Goal: Task Accomplishment & Management: Manage account settings

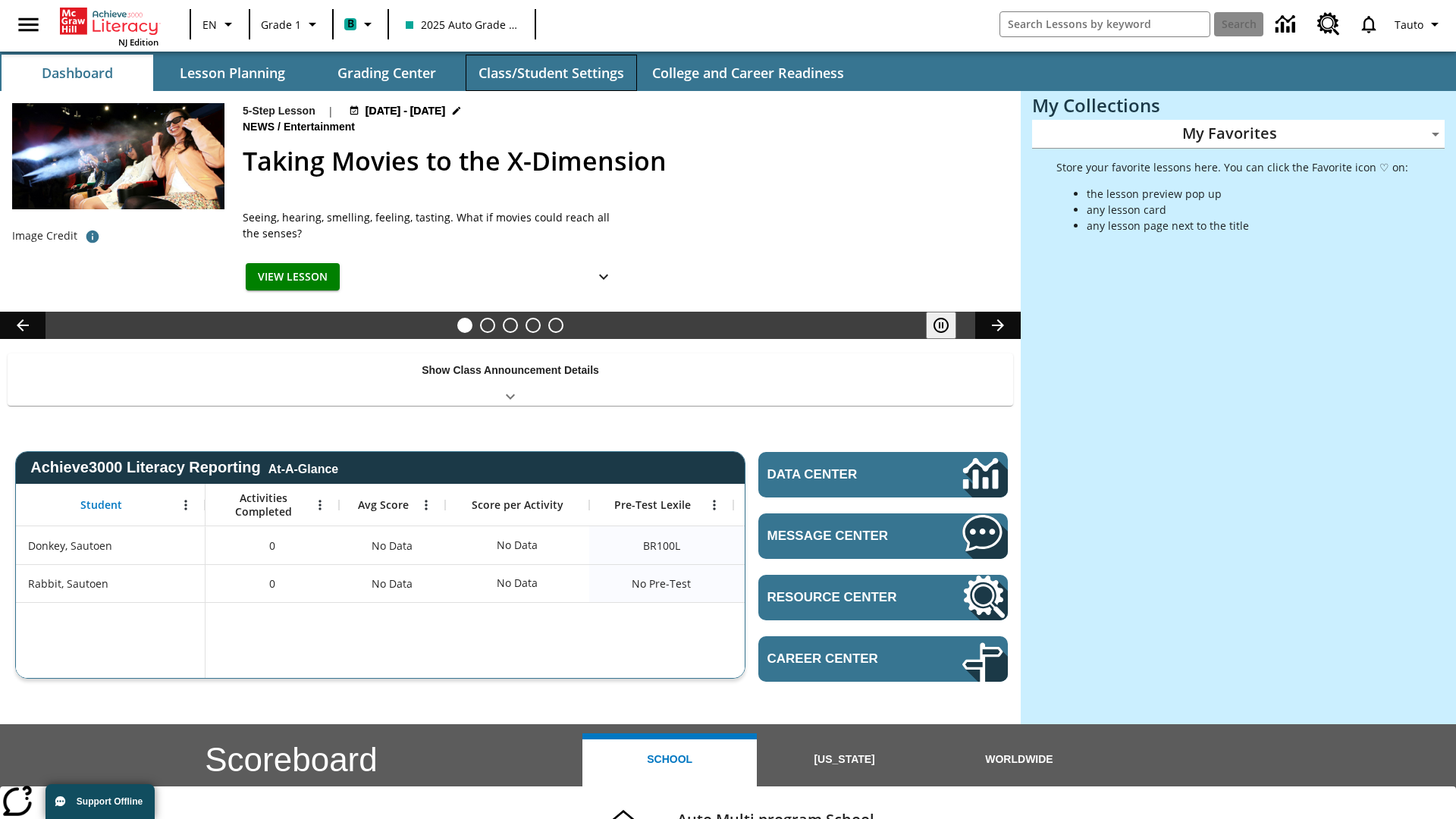
click at [550, 73] on button "Class/Student Settings" at bounding box center [550, 73] width 171 height 36
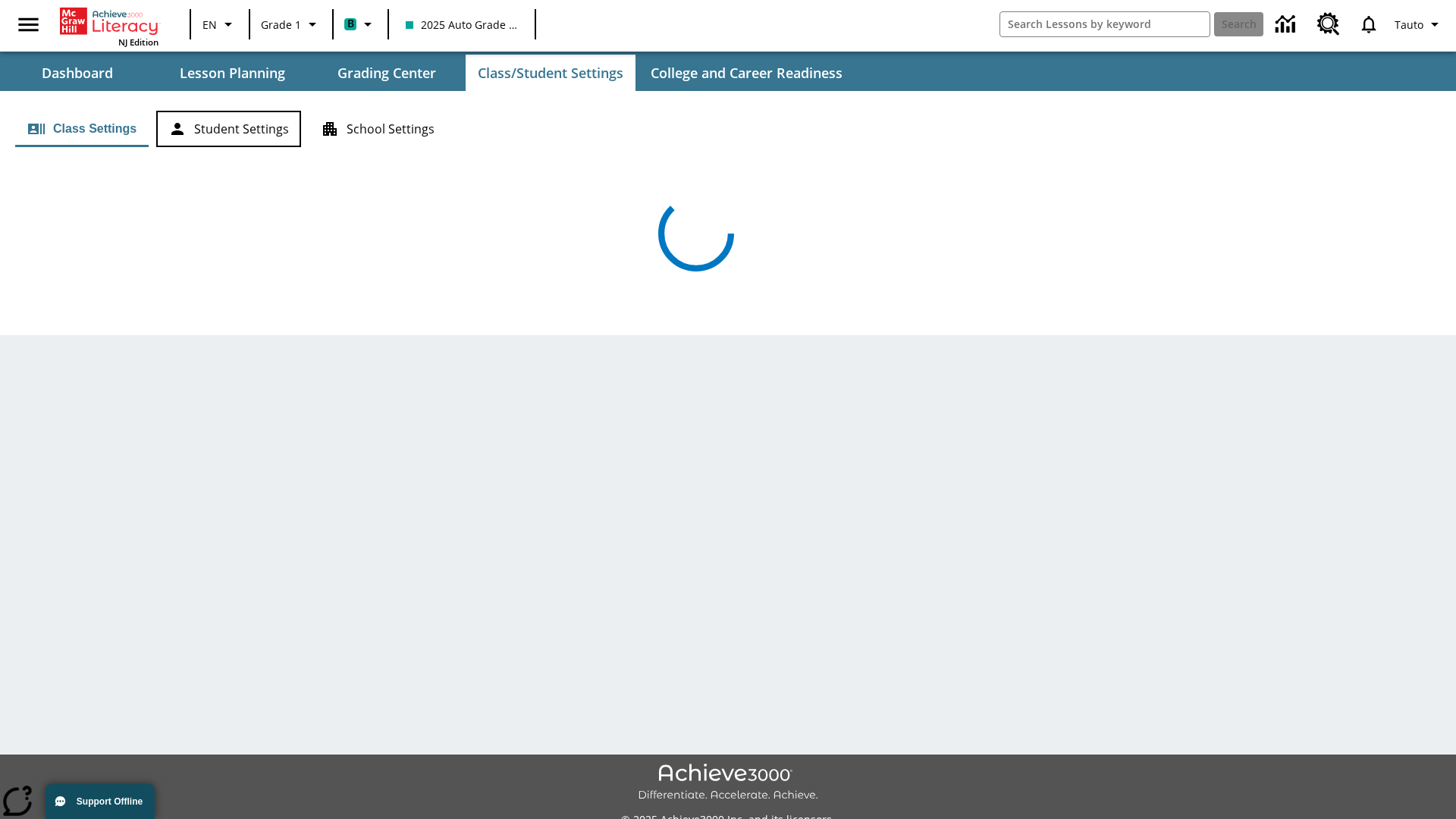
click at [228, 129] on button "Student Settings" at bounding box center [229, 129] width 145 height 36
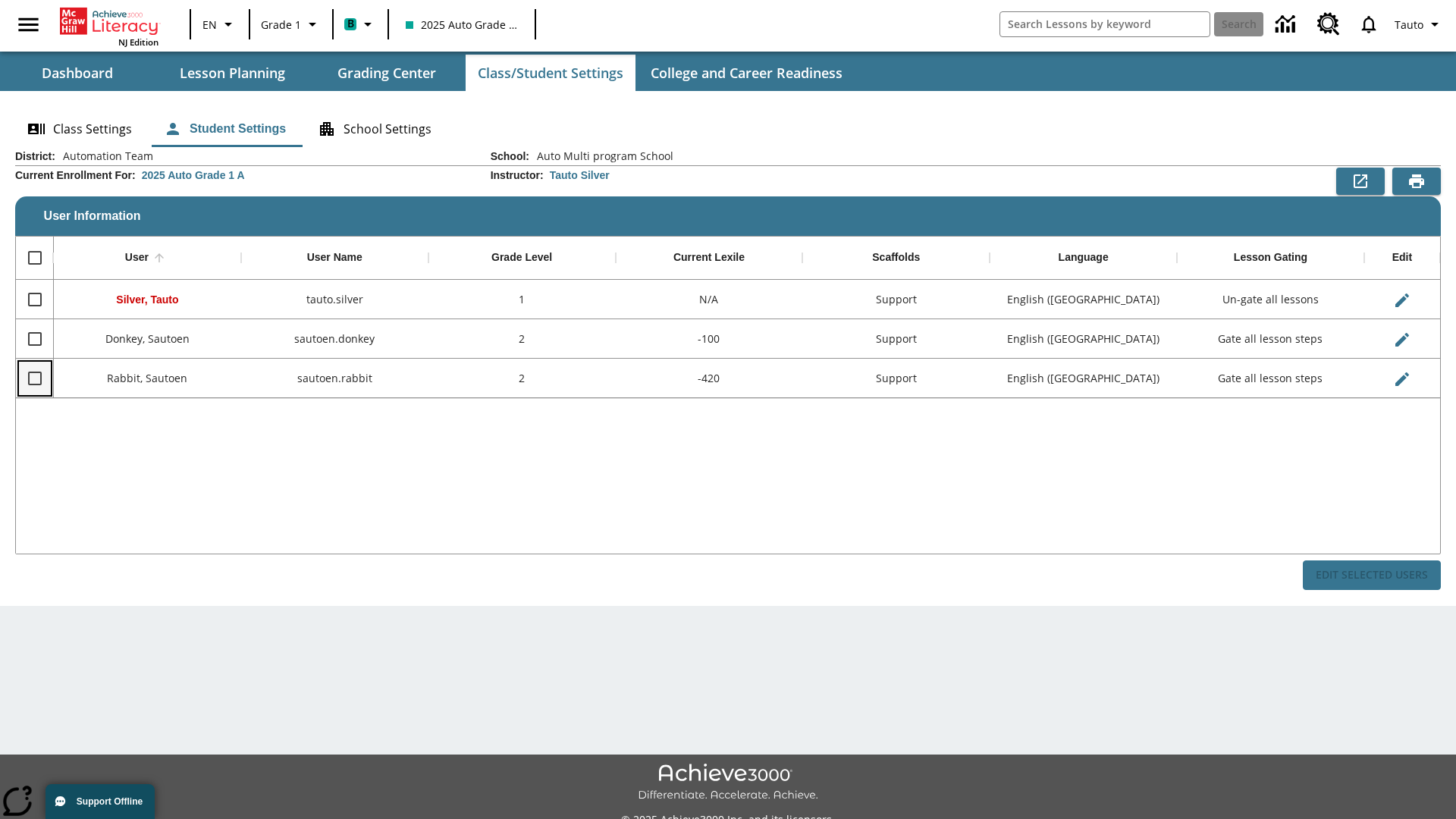
click at [34, 377] on input "Select row" at bounding box center [34, 377] width 32 height 32
checkbox input "true"
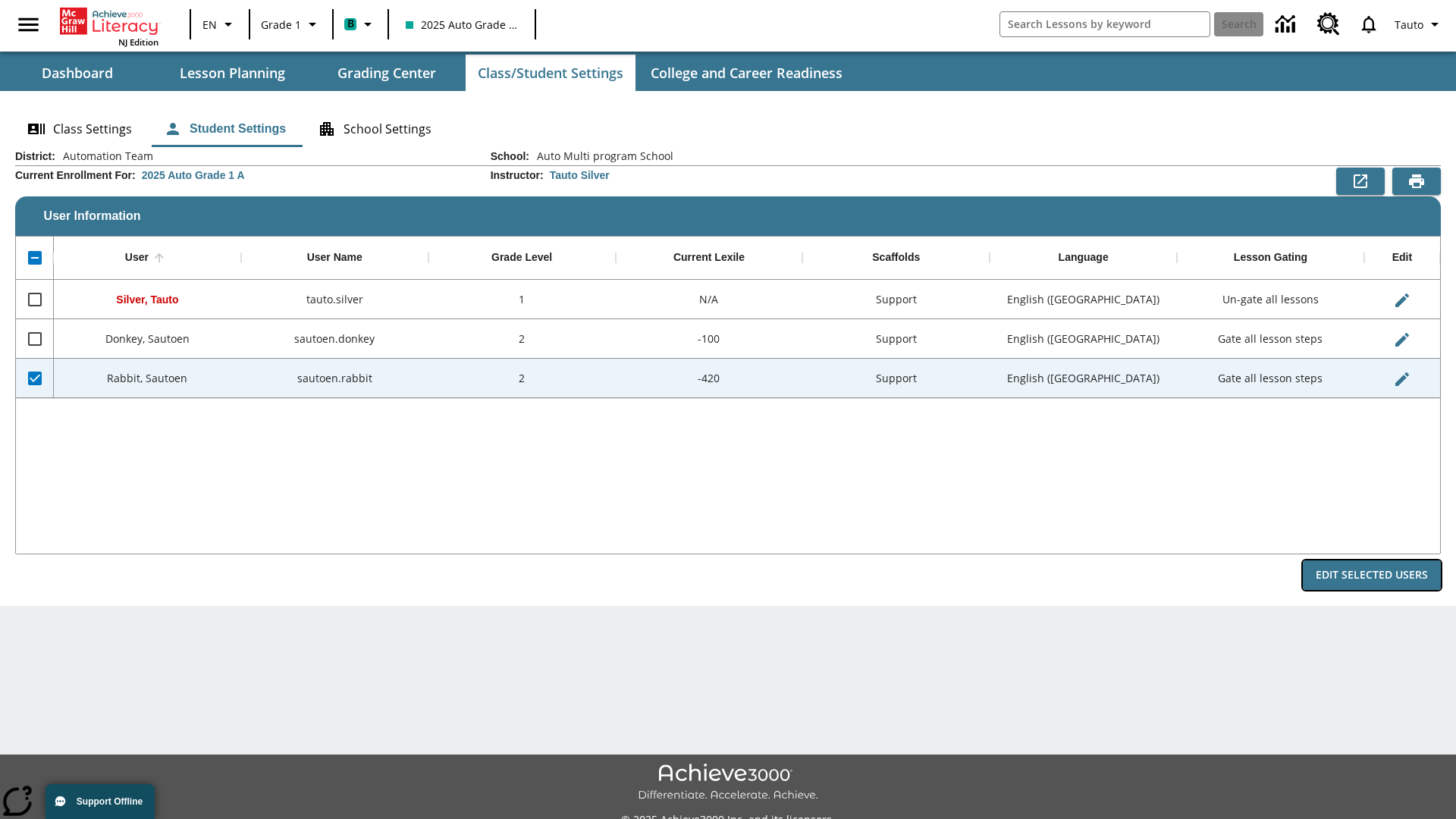
click at [1372, 575] on button "Edit Selected Users" at bounding box center [1372, 575] width 138 height 30
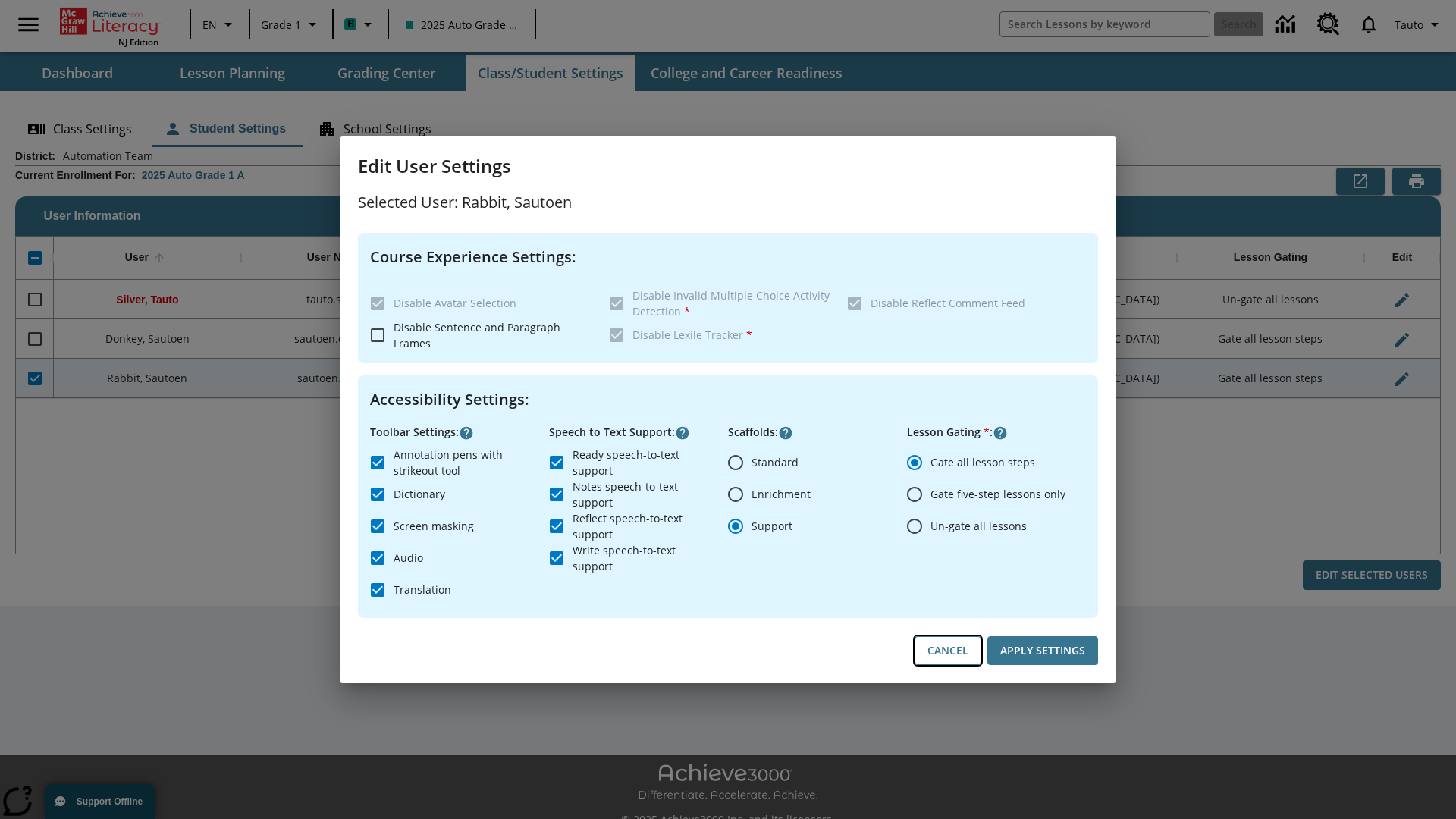
click at [948, 651] on button "Cancel" at bounding box center [948, 651] width 67 height 30
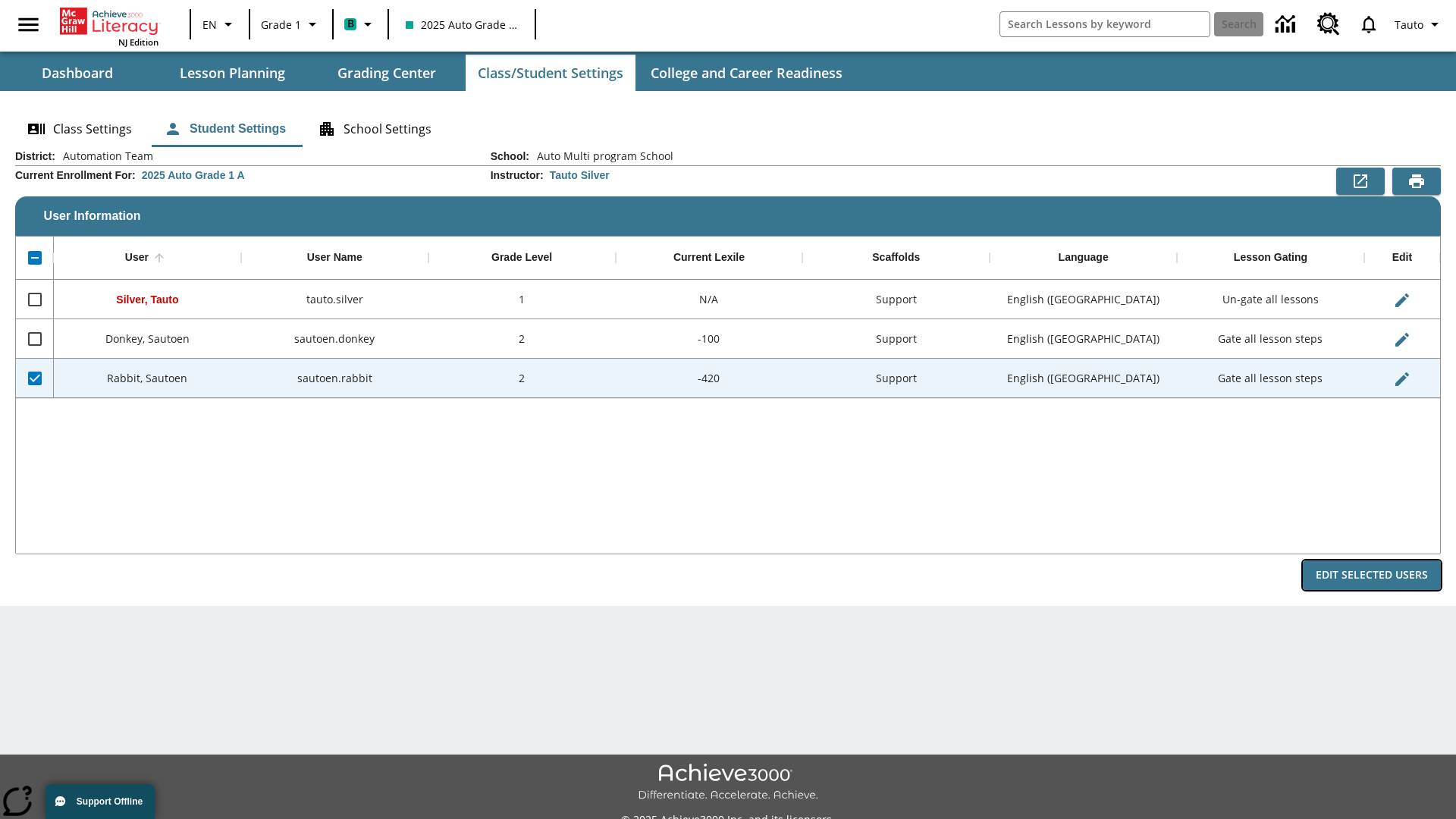
click at [1372, 575] on button "Edit Selected Users" at bounding box center [1372, 575] width 138 height 30
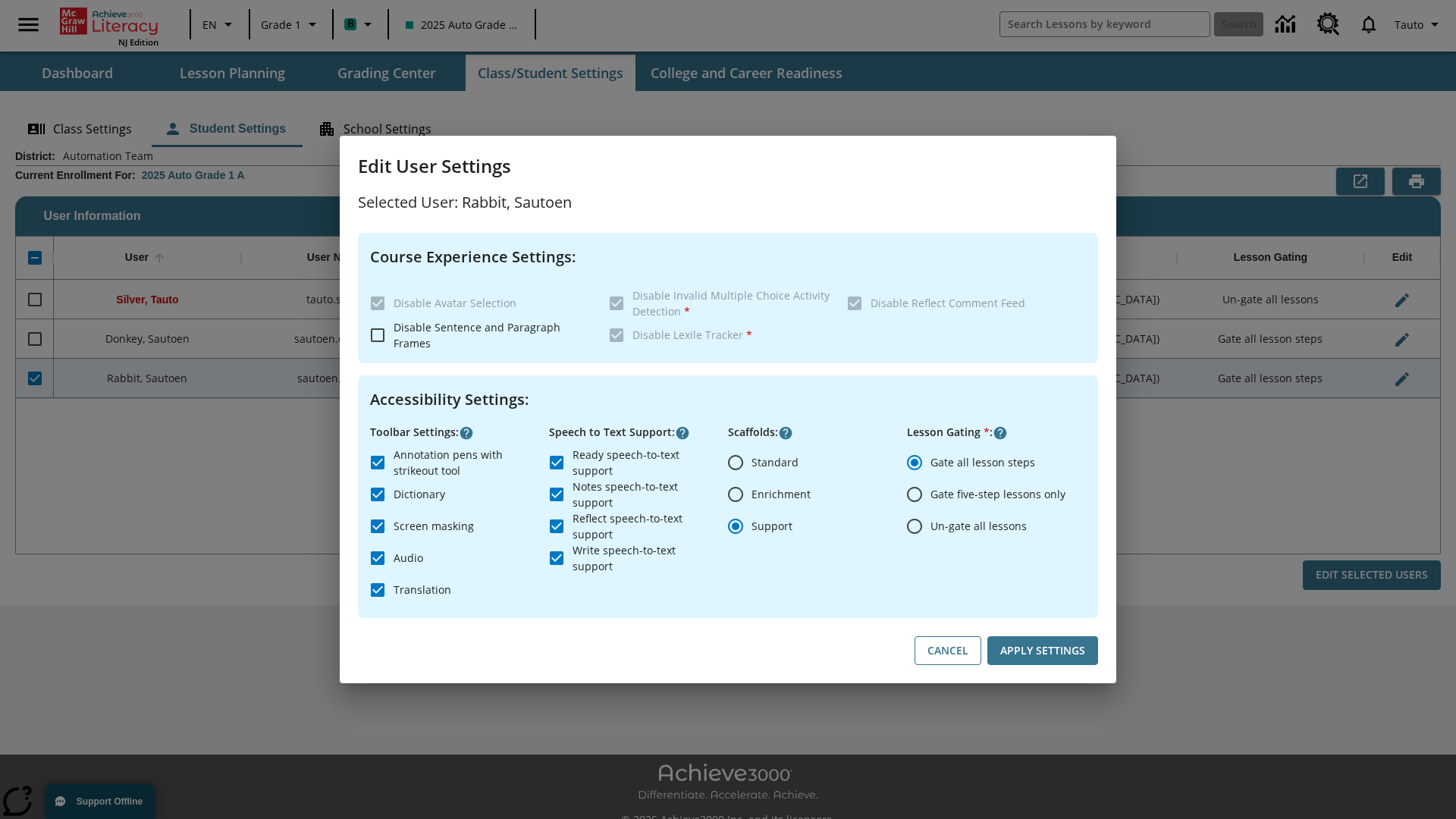
click at [557, 462] on input "Ready speech-to-text support" at bounding box center [556, 463] width 32 height 32
checkbox input "false"
click at [1043, 651] on button "Apply Settings" at bounding box center [1043, 651] width 111 height 30
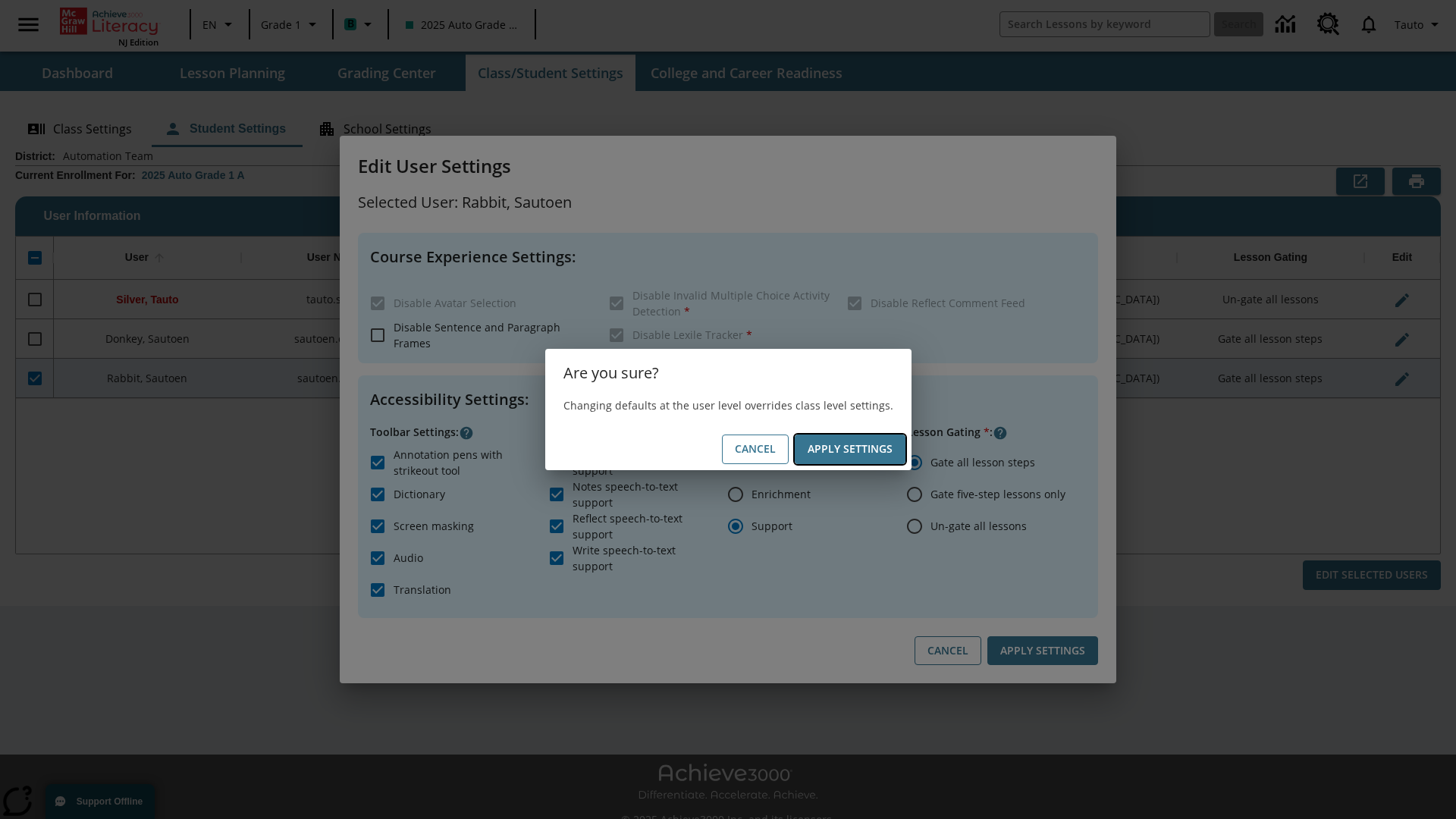
click at [849, 449] on button "Apply Settings" at bounding box center [850, 449] width 111 height 30
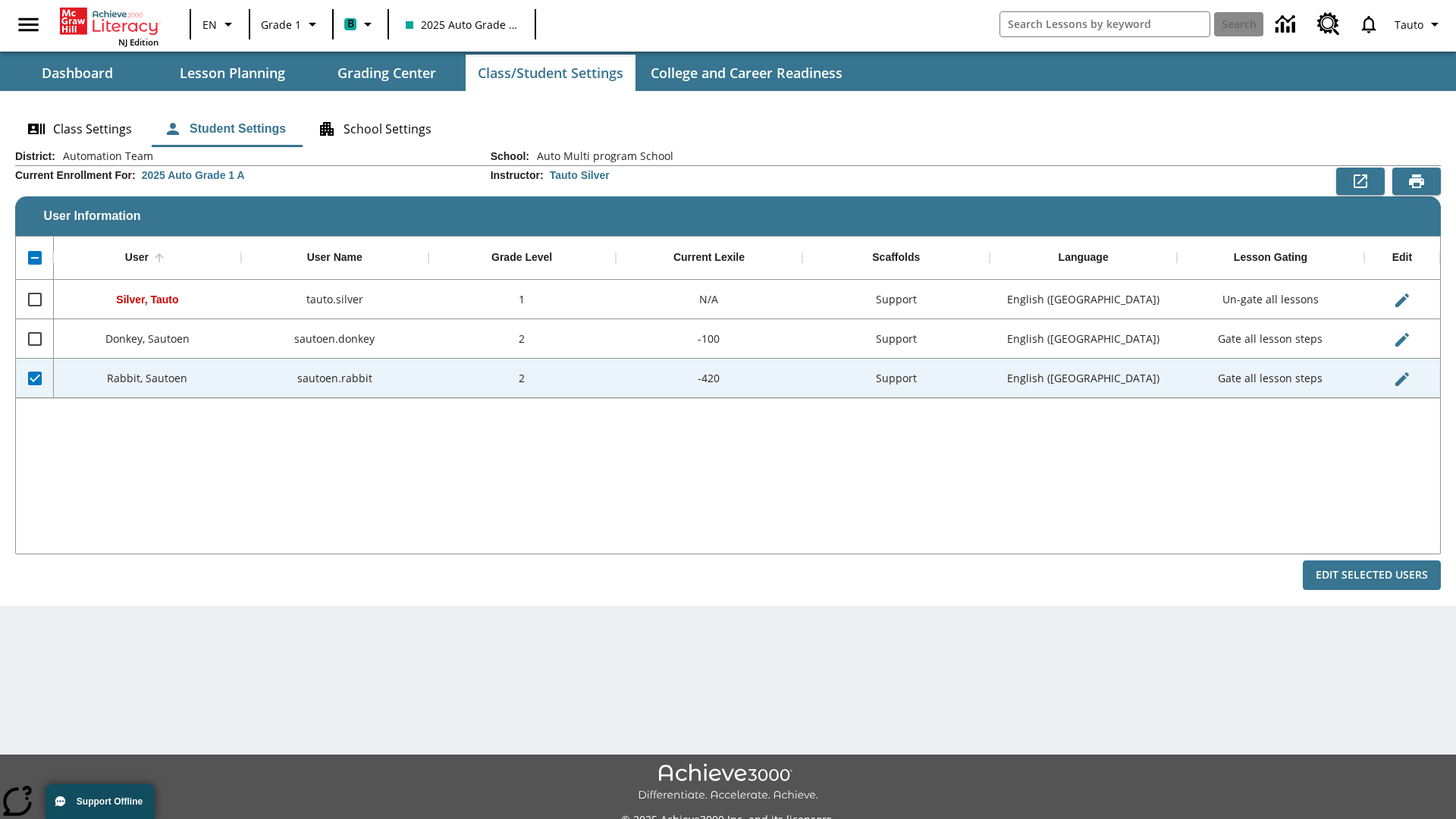
checkbox input "false"
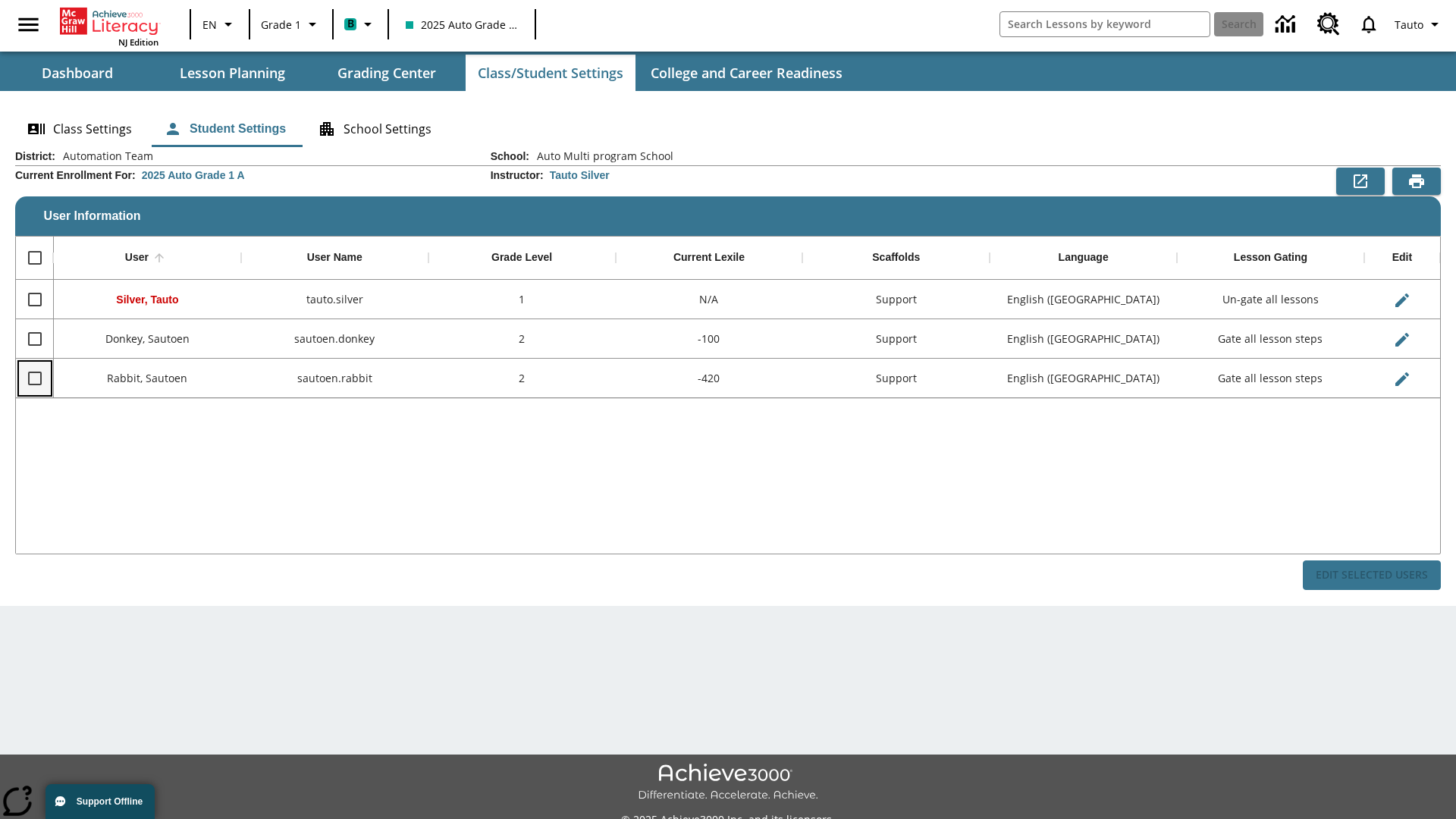
click at [34, 377] on input "Select row" at bounding box center [34, 377] width 32 height 32
checkbox input "true"
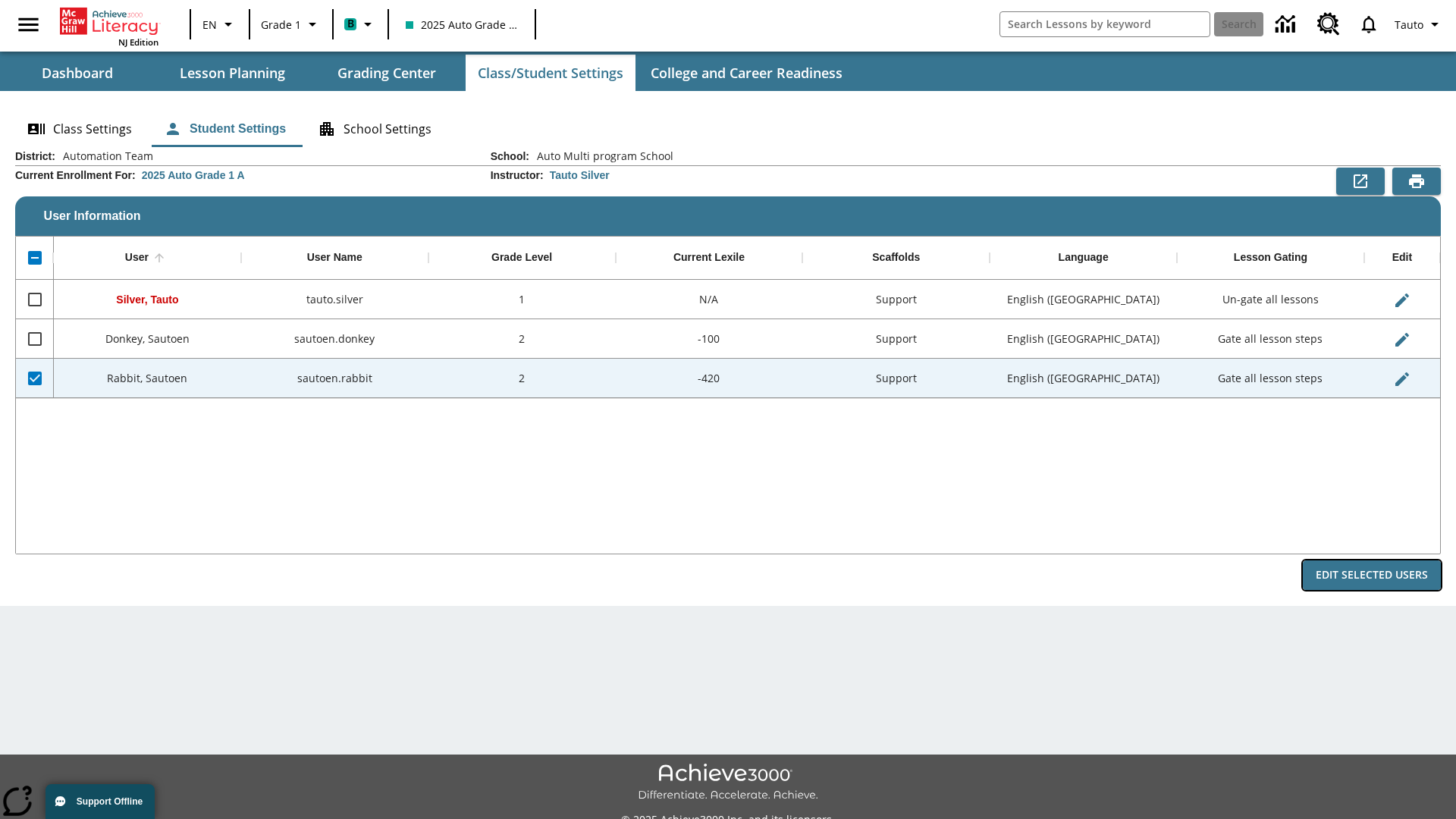
click at [1372, 575] on button "Edit Selected Users" at bounding box center [1372, 575] width 138 height 30
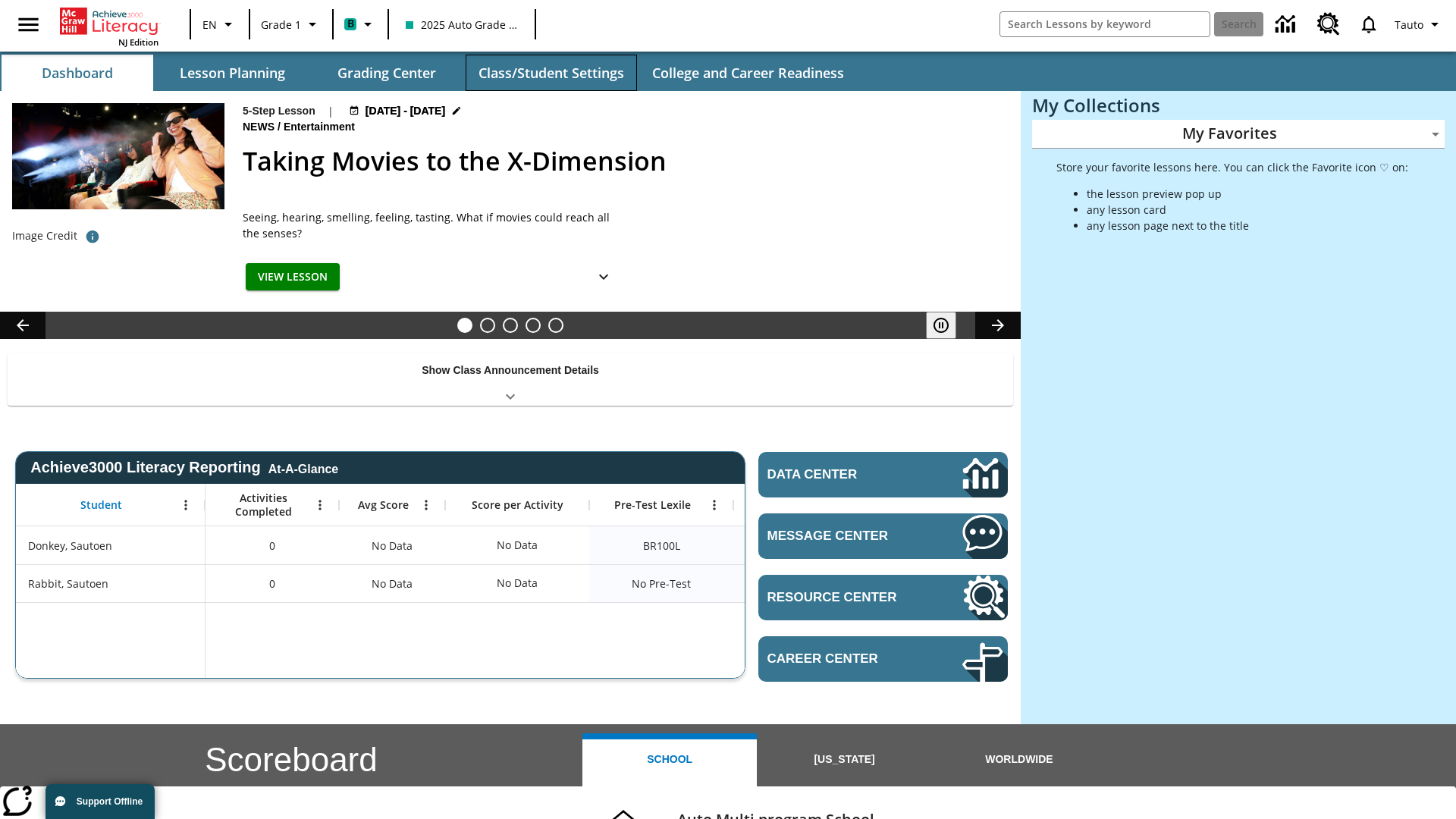
click at [550, 73] on button "Class/Student Settings" at bounding box center [550, 73] width 171 height 36
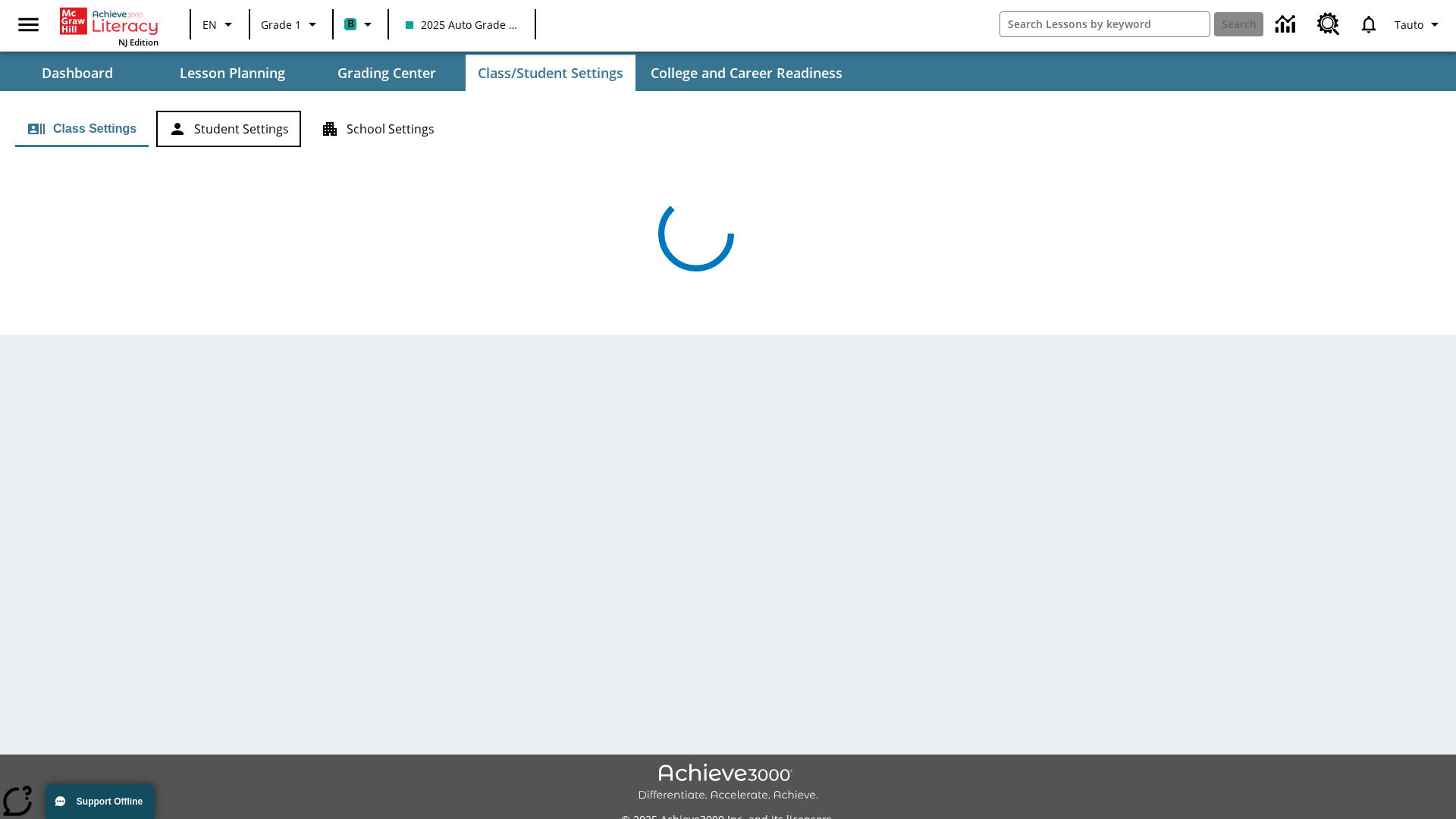
click at [228, 129] on button "Student Settings" at bounding box center [229, 129] width 145 height 36
